Goal: Task Accomplishment & Management: Use online tool/utility

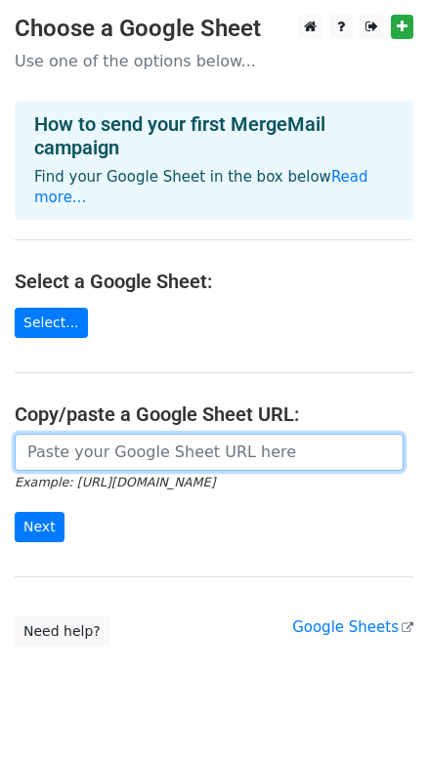
paste input "[URL][DOMAIN_NAME]"
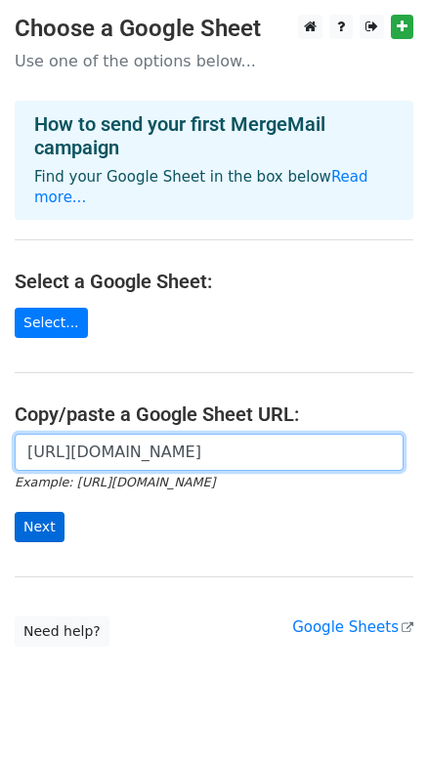
type input "[URL][DOMAIN_NAME]"
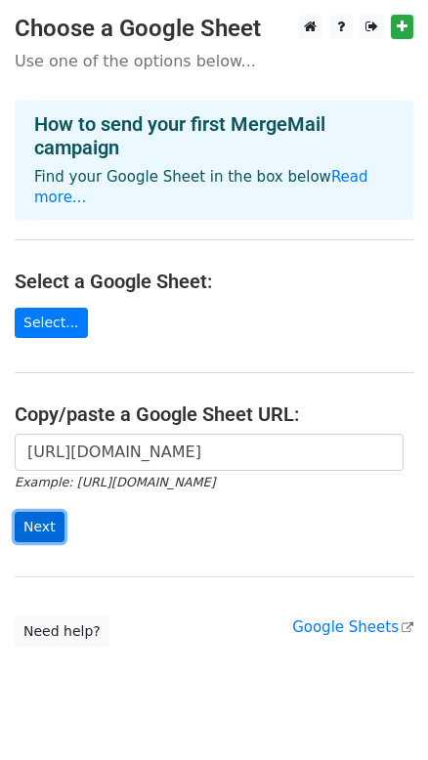
click at [42, 512] on input "Next" at bounding box center [40, 527] width 50 height 30
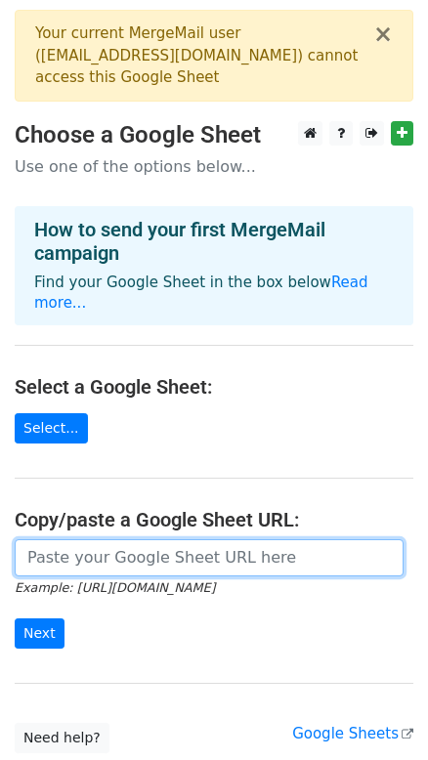
click at [91, 539] on input "url" at bounding box center [209, 557] width 389 height 37
paste input "https://docs.google.com/spreadsheets/d/1ABoiPXr7yOnzNMeDQsYk36Cq9jK6W3reRat1EXL…"
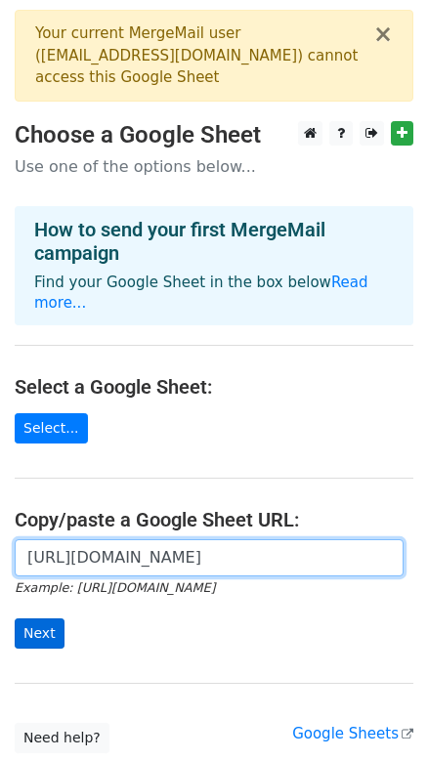
type input "https://docs.google.com/spreadsheets/d/1ABoiPXr7yOnzNMeDQsYk36Cq9jK6W3reRat1EXL…"
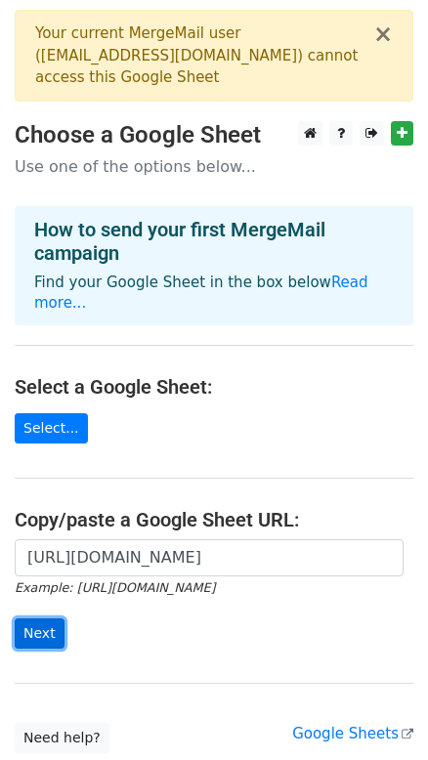
click at [48, 618] on input "Next" at bounding box center [40, 633] width 50 height 30
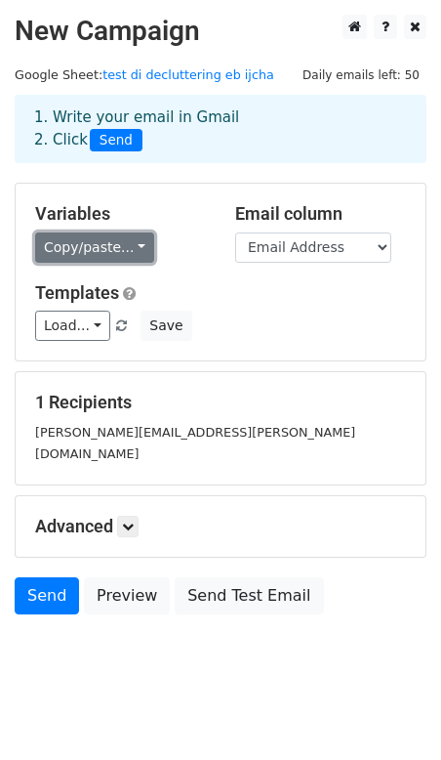
click at [125, 244] on link "Copy/paste..." at bounding box center [94, 247] width 119 height 30
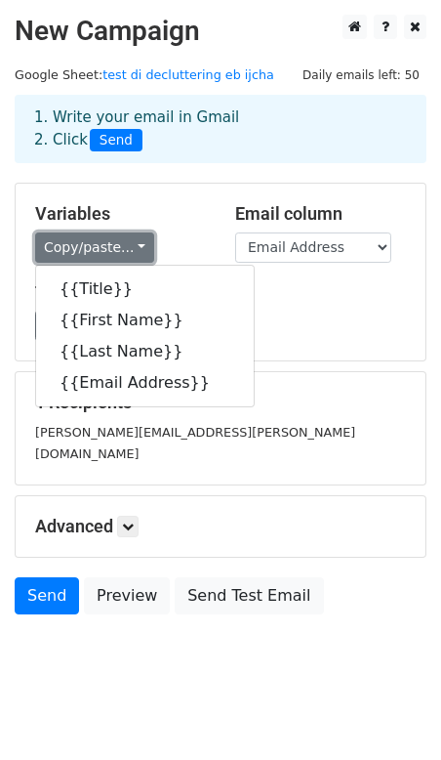
click at [125, 244] on link "Copy/paste..." at bounding box center [94, 247] width 119 height 30
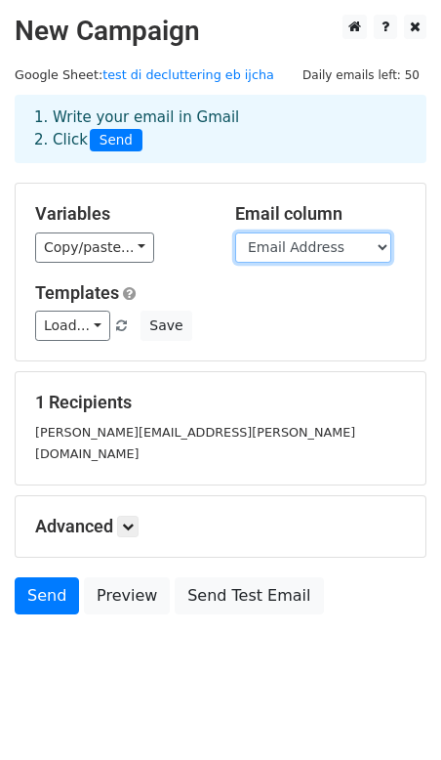
click at [334, 246] on select "Title First Name Last Name Email Address" at bounding box center [313, 247] width 156 height 30
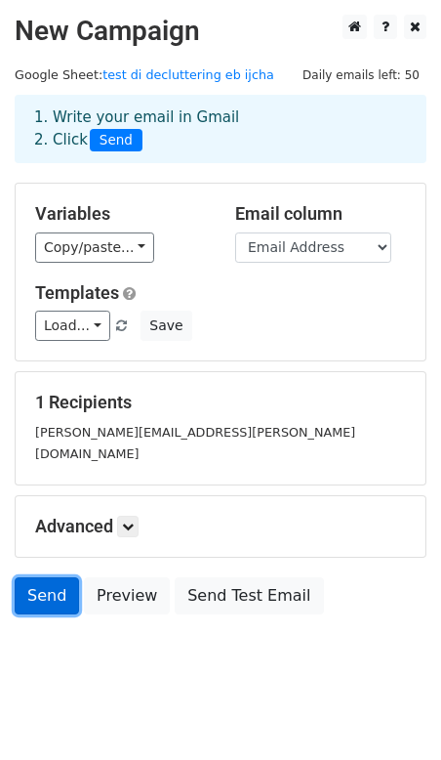
click at [56, 577] on link "Send" at bounding box center [47, 595] width 64 height 37
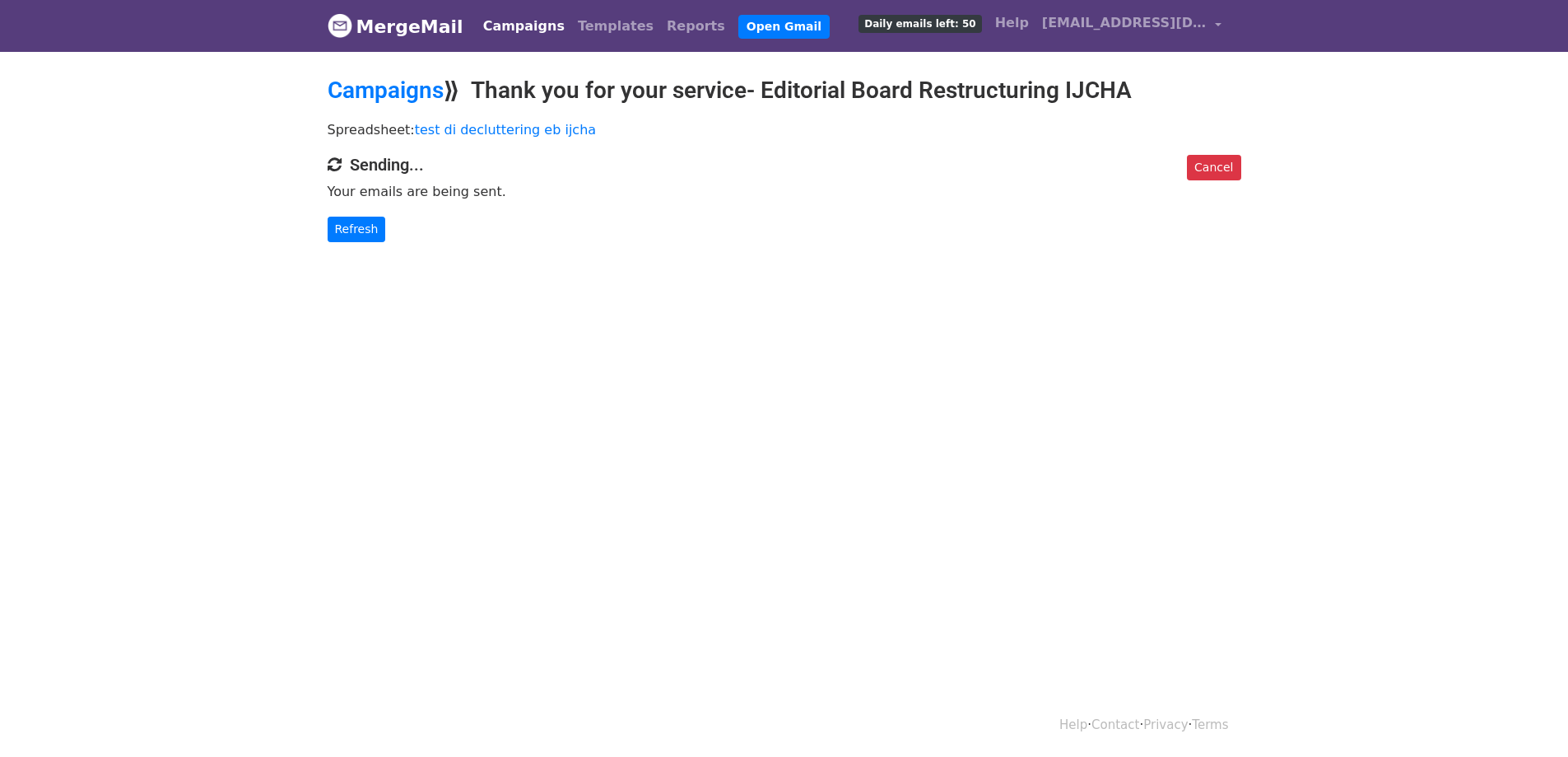
click at [465, 190] on p "Your emails are being sent." at bounding box center [784, 191] width 913 height 18
click at [403, 164] on h4 "Sending..." at bounding box center [784, 164] width 913 height 19
click at [415, 191] on p "Your emails are being sent." at bounding box center [784, 191] width 913 height 18
click at [612, 13] on link "Templates" at bounding box center [615, 26] width 88 height 33
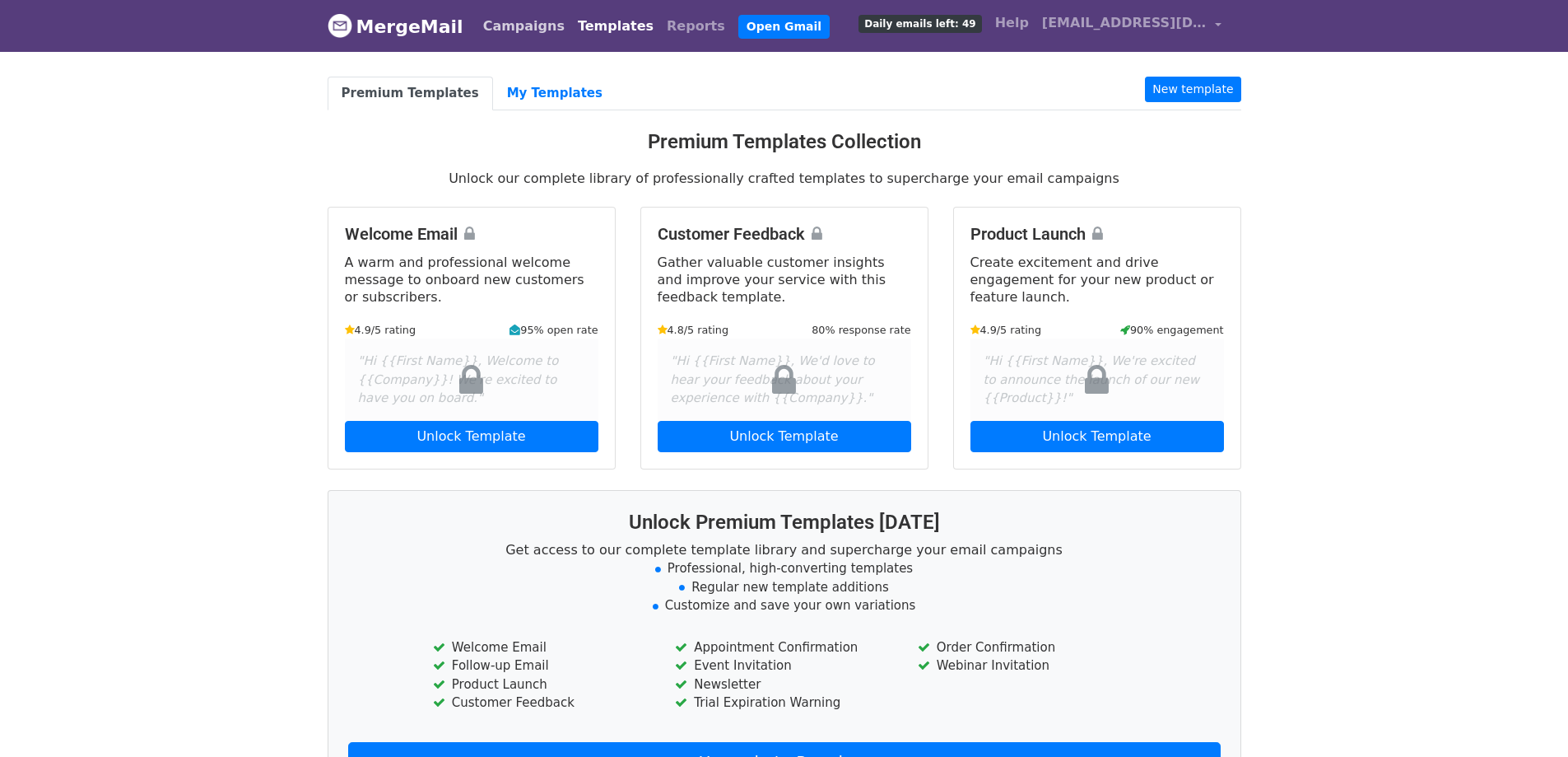
click at [504, 24] on link "Campaigns" at bounding box center [524, 26] width 94 height 33
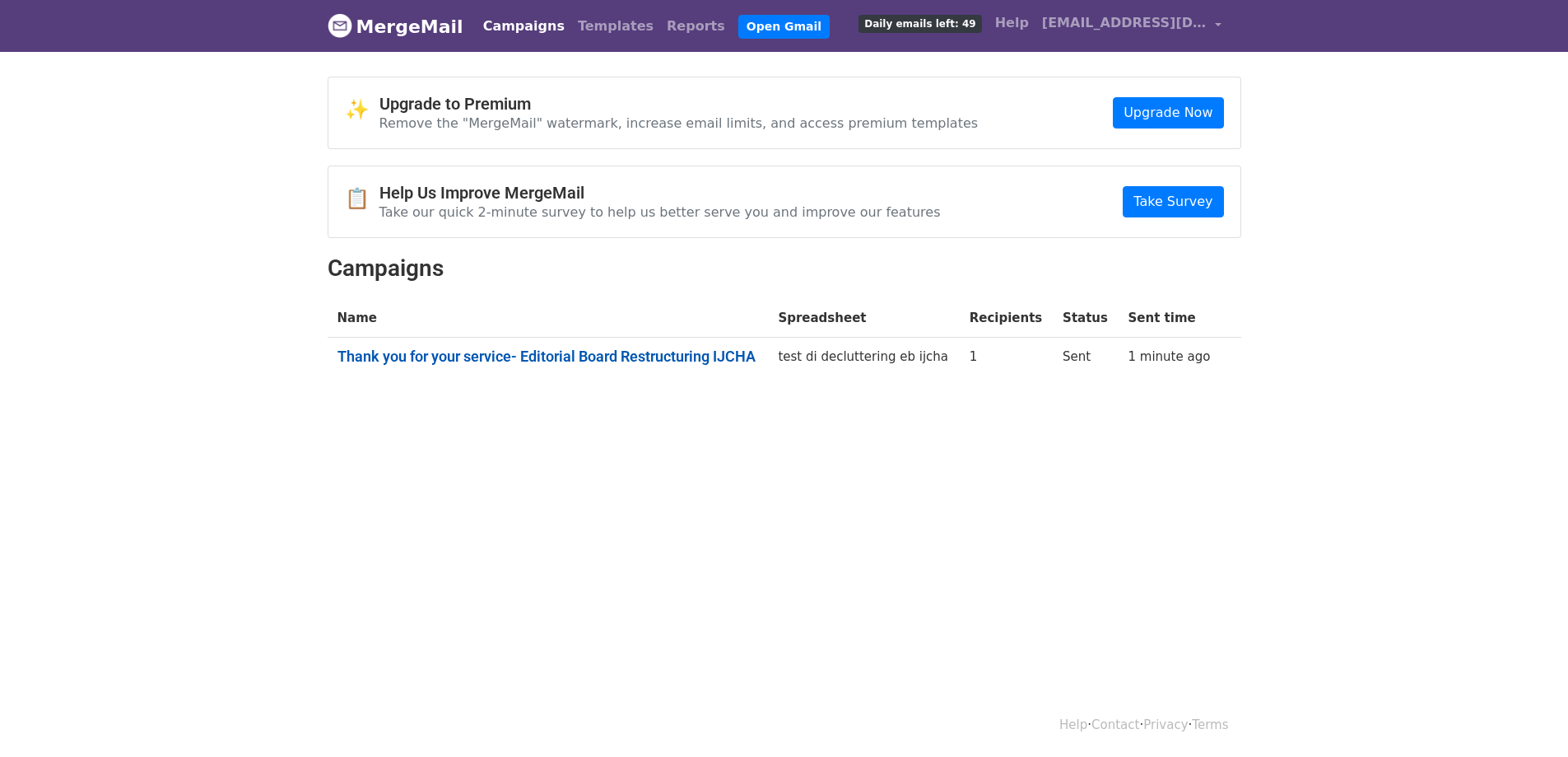
click at [618, 358] on link "Thank you for your service- Editorial Board Restructuring IJCHA" at bounding box center [548, 356] width 421 height 18
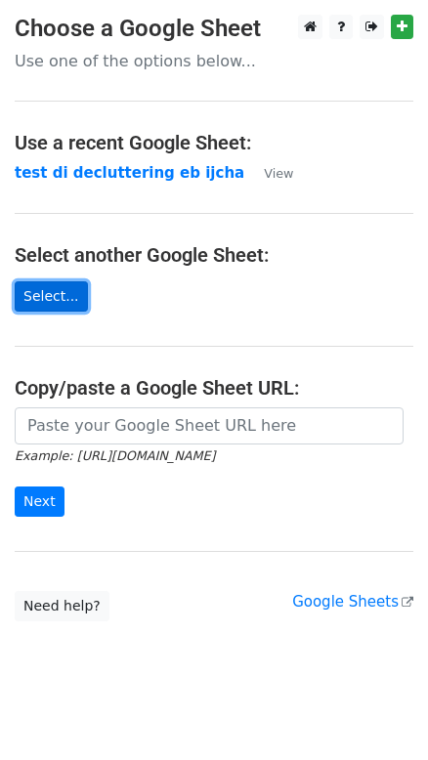
click at [67, 291] on link "Select..." at bounding box center [51, 296] width 73 height 30
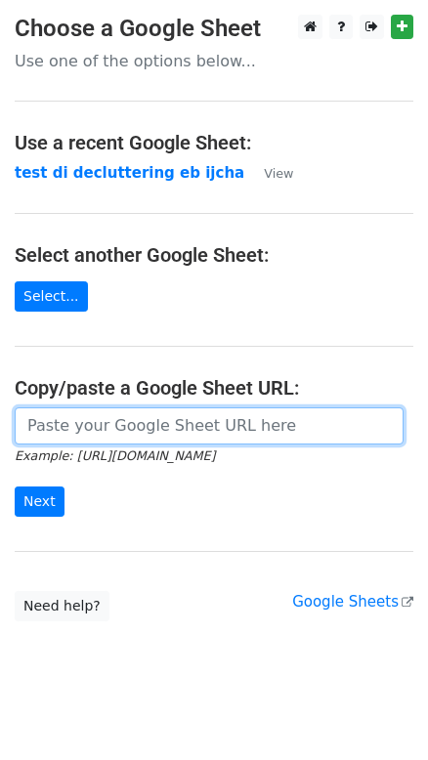
click at [217, 423] on input "url" at bounding box center [209, 425] width 389 height 37
paste input "[URL][DOMAIN_NAME]"
type input "[URL][DOMAIN_NAME]"
click at [149, 425] on input "url" at bounding box center [209, 425] width 389 height 37
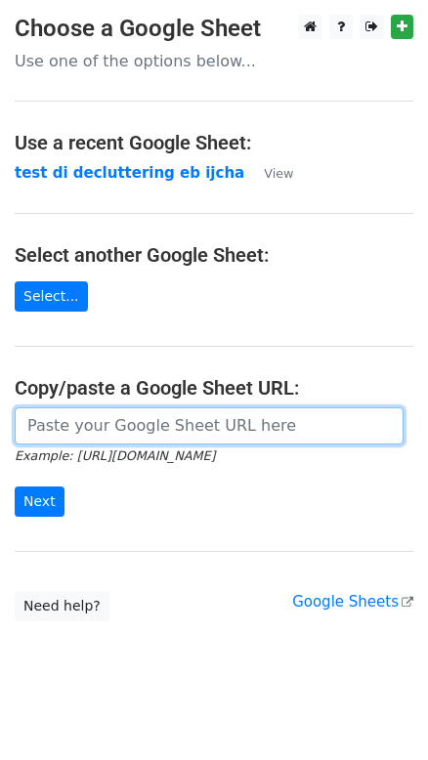
paste input "[URL][DOMAIN_NAME]"
type input "[URL][DOMAIN_NAME]"
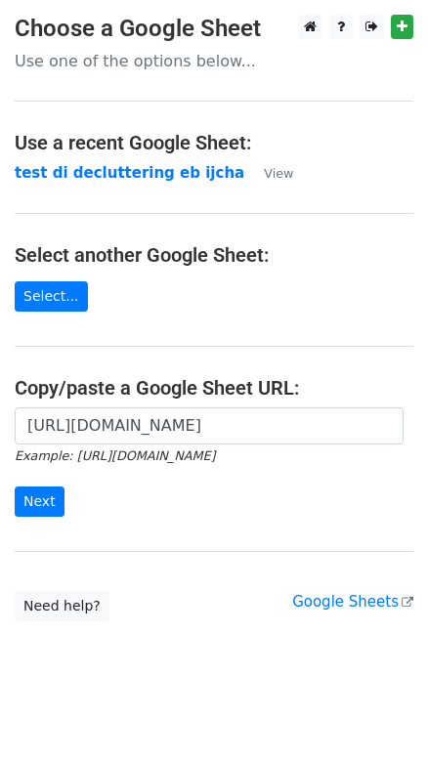
scroll to position [0, 0]
click at [47, 497] on input "Next" at bounding box center [40, 501] width 50 height 30
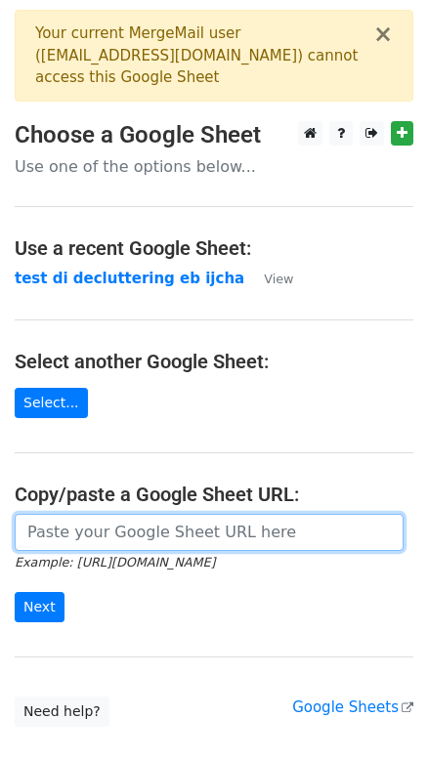
click at [155, 516] on input "url" at bounding box center [209, 532] width 389 height 37
paste input "https://docs.google.com/spreadsheets/d/11eCNzYLgmLGqUzlV7eY3Urs4yF9C6Ghz0kljxcl…"
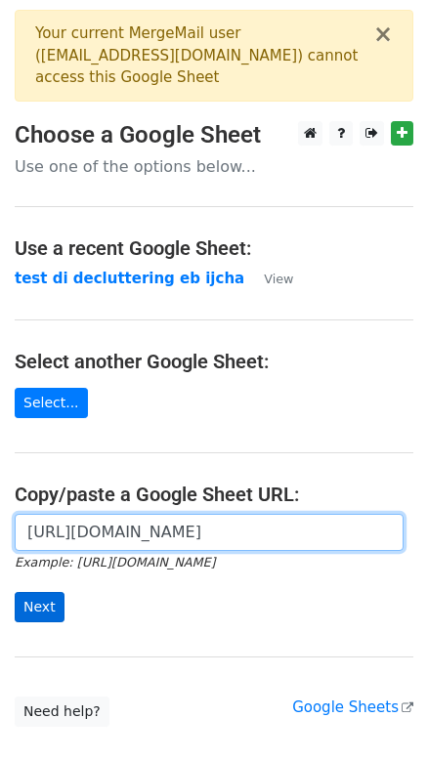
type input "https://docs.google.com/spreadsheets/d/11eCNzYLgmLGqUzlV7eY3Urs4yF9C6Ghz0kljxcl…"
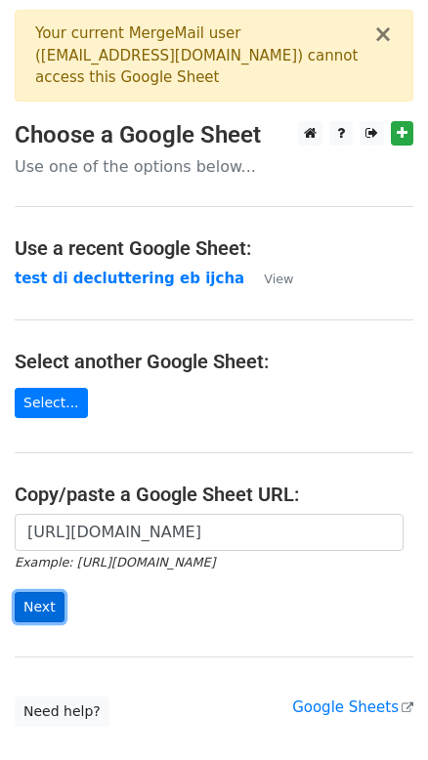
click at [48, 592] on input "Next" at bounding box center [40, 607] width 50 height 30
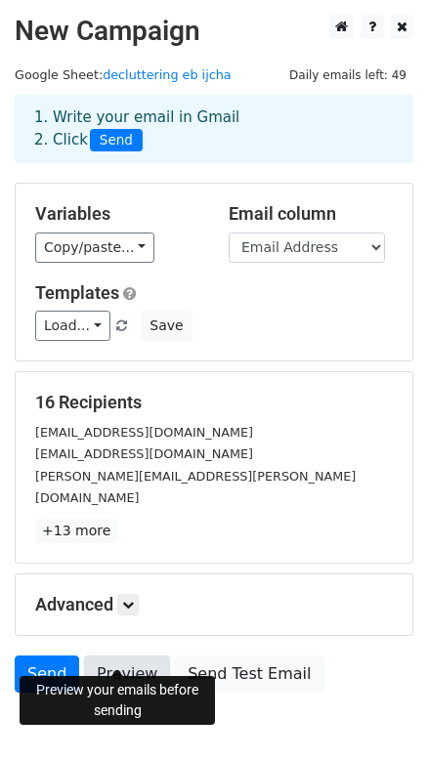
click at [123, 655] on link "Preview" at bounding box center [127, 673] width 86 height 37
click at [58, 655] on link "Send" at bounding box center [47, 673] width 64 height 37
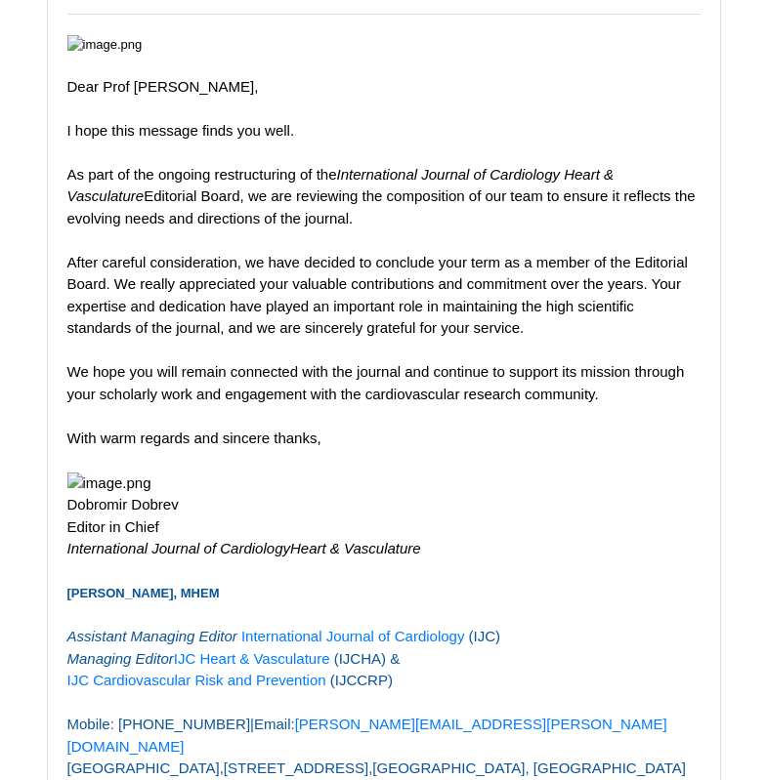
scroll to position [4786, 0]
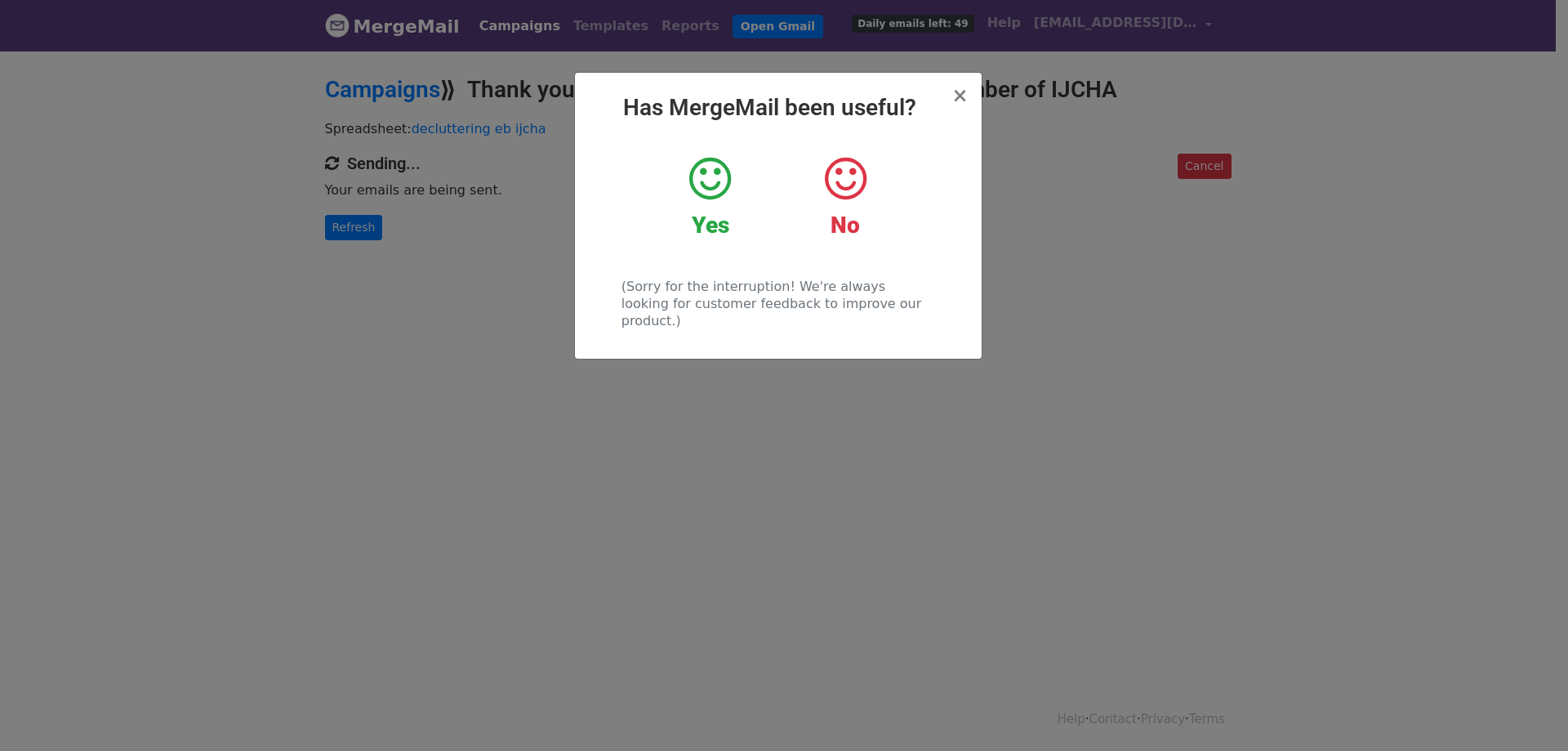
click at [719, 176] on icon at bounding box center [710, 179] width 42 height 49
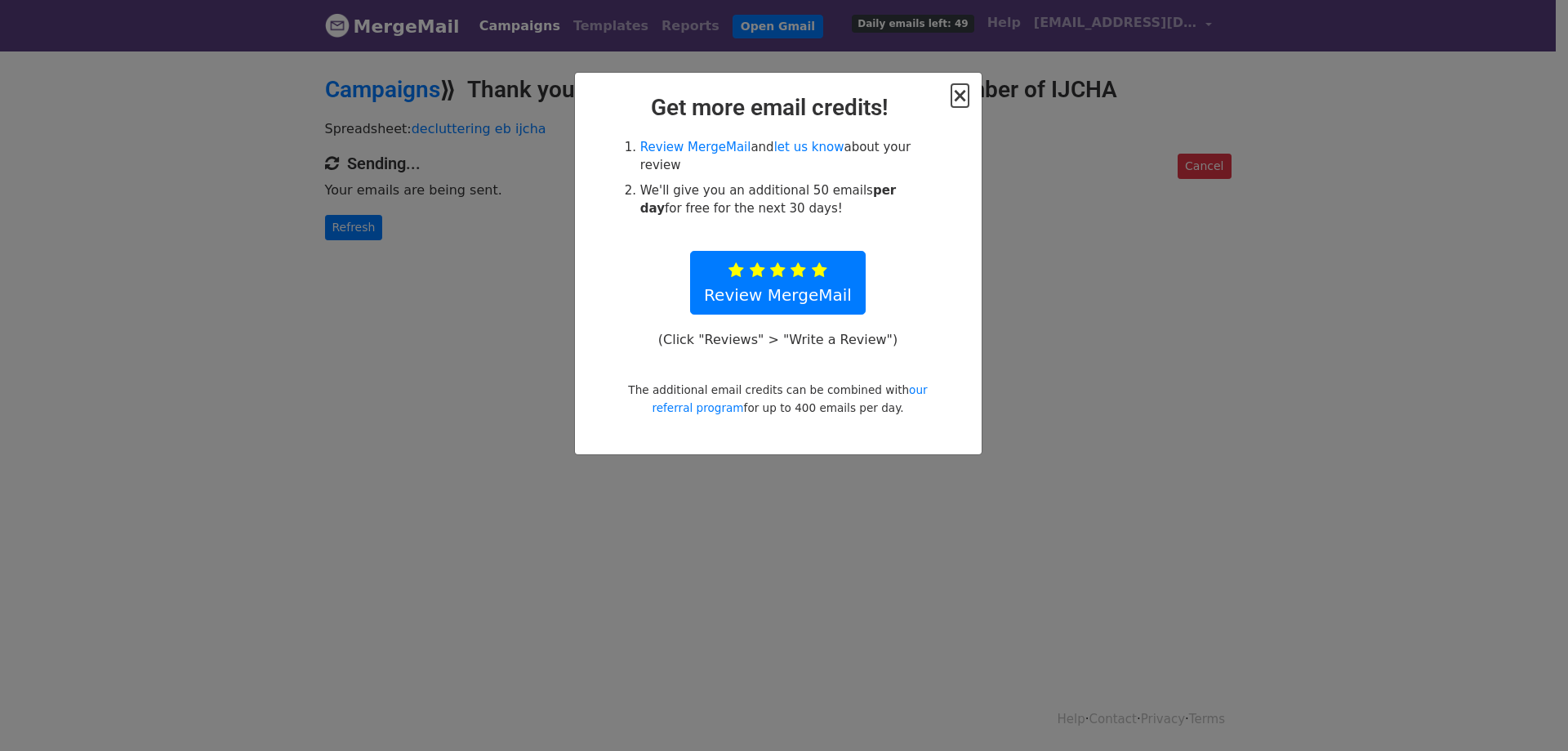
click at [965, 96] on span "×" at bounding box center [960, 95] width 17 height 23
